Goal: Book appointment/travel/reservation

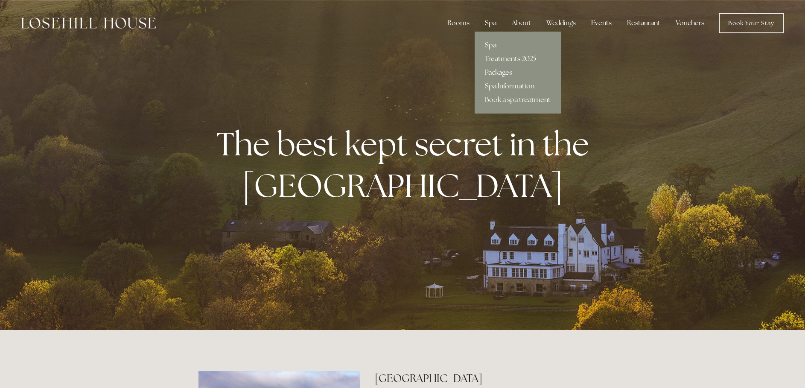
click at [500, 70] on link "Packages" at bounding box center [518, 73] width 86 height 14
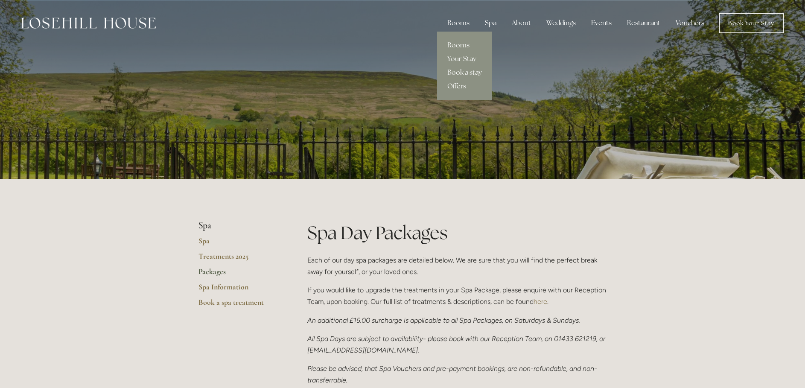
click at [460, 25] on div "Rooms" at bounding box center [459, 23] width 36 height 17
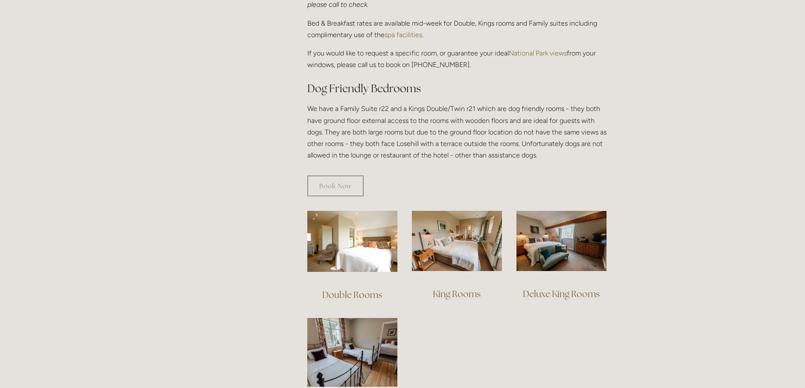
scroll to position [413, 0]
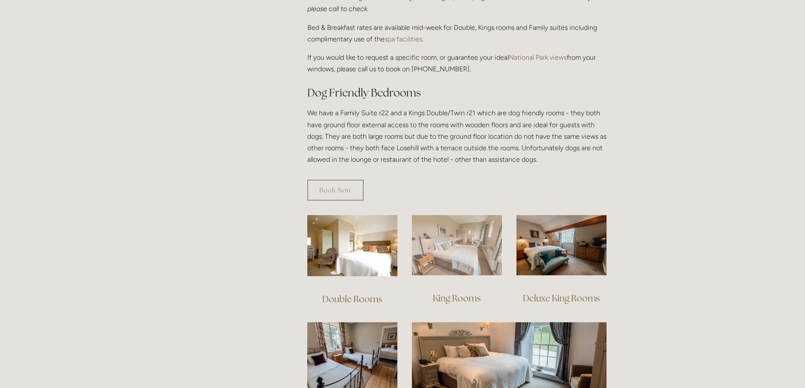
click at [454, 229] on img at bounding box center [457, 245] width 90 height 60
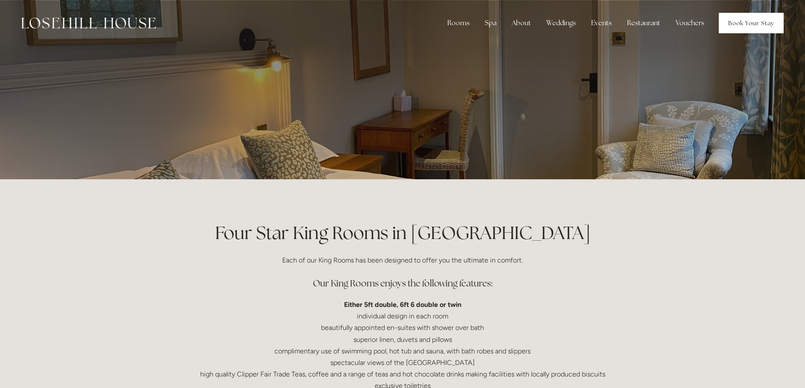
click at [751, 23] on link "Book Your Stay" at bounding box center [751, 23] width 65 height 20
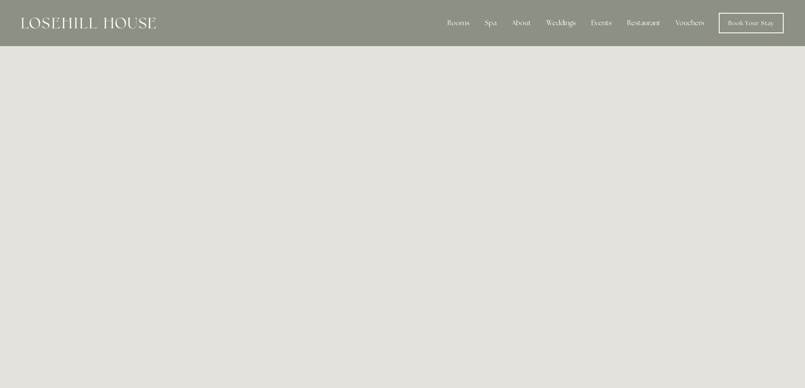
scroll to position [0, 7]
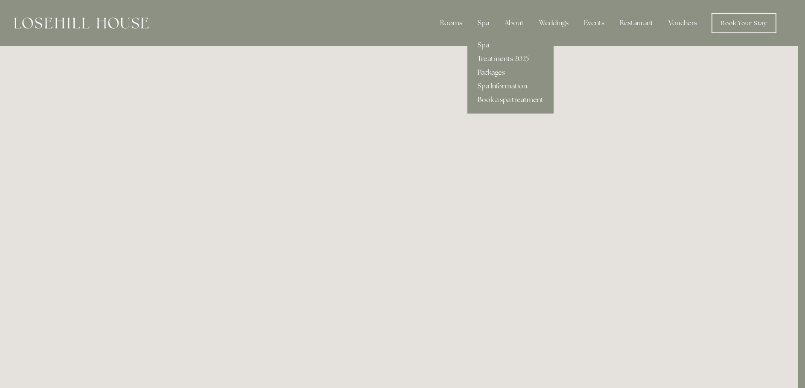
click at [492, 101] on link "Book a spa treatment" at bounding box center [511, 100] width 86 height 14
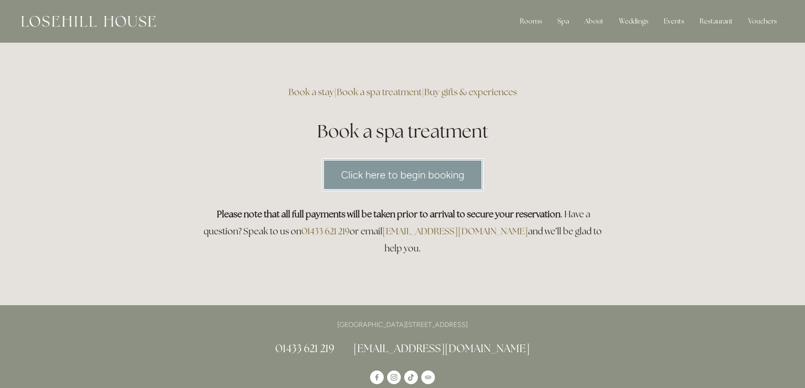
click at [407, 177] on link "Click here to begin booking" at bounding box center [403, 174] width 162 height 33
click at [527, 71] on link "Book a stay" at bounding box center [537, 71] width 55 height 14
